Goal: Task Accomplishment & Management: Manage account settings

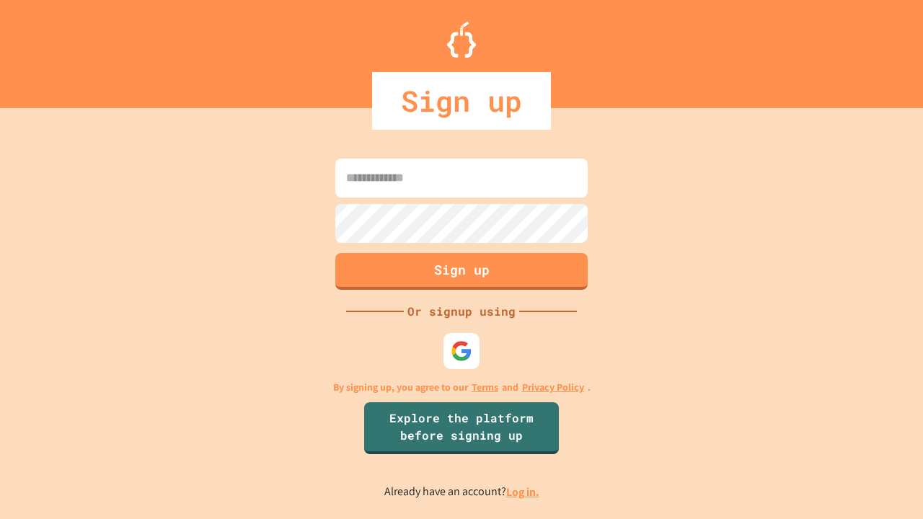
click at [524, 492] on link "Log in." at bounding box center [522, 492] width 33 height 15
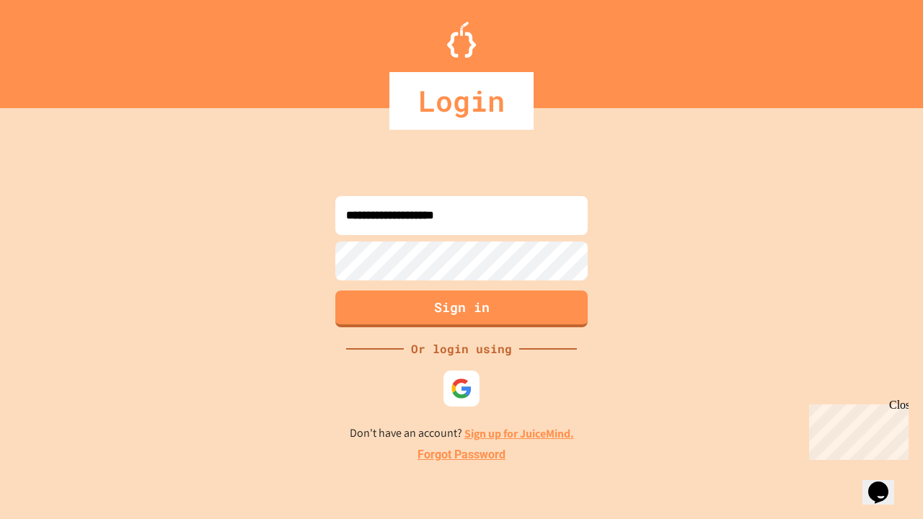
type input "**********"
